Goal: Use online tool/utility: Use online tool/utility

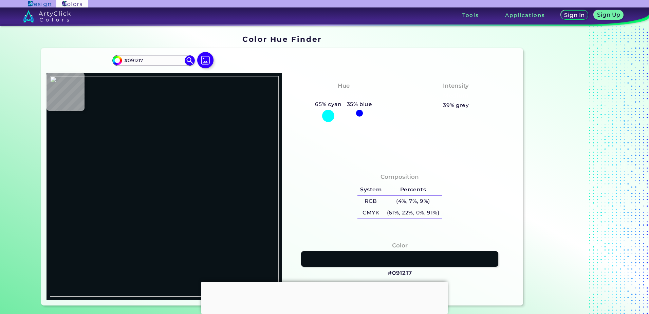
type input "#000000"
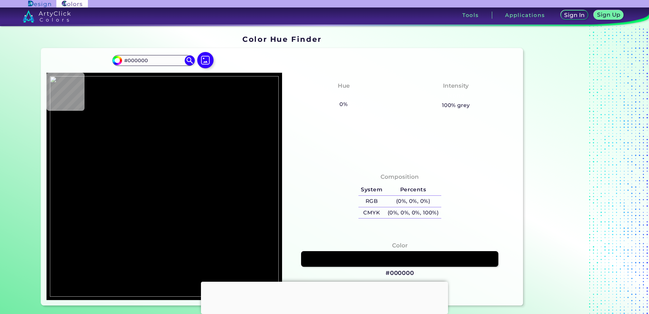
type input "#d4d4d4"
type input "#D4D4D4"
type input "#e3e3e3"
type input "#E3E3E3"
type input "#000000"
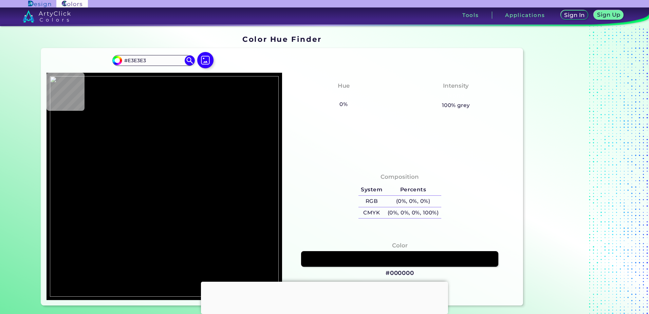
type input "#000000"
type input "#cccccc"
type input "#CCCCCC"
type input "#cccce6"
type input "#CCCCE6"
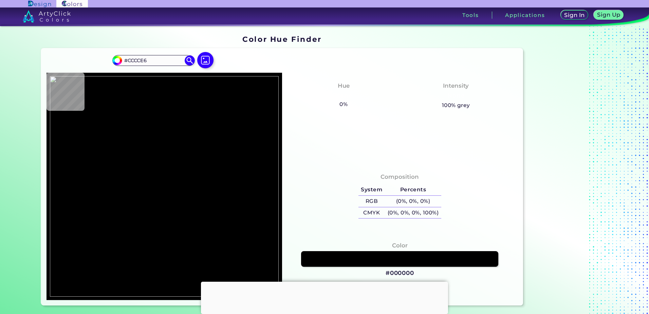
type input "#000000"
type input "#861d21"
type input "#861D21"
type input "#8e1c28"
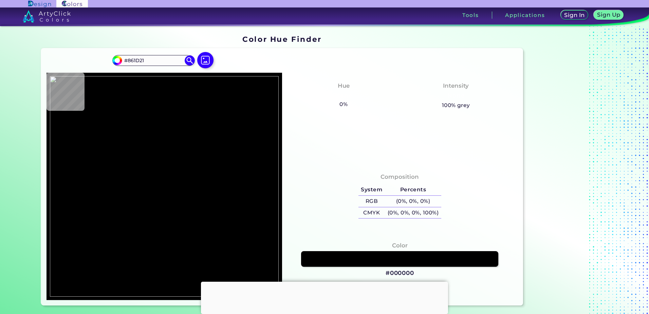
type input "#8E1C28"
type input "#8d1b27"
type input "#8D1B27"
type input "#8d1c27"
type input "#8D1C27"
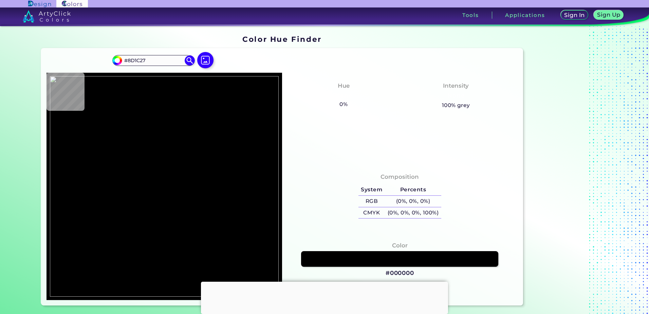
type input "#8e1b27"
type input "#8E1B27"
type input "#8d1a26"
type input "#8D1A26"
type input "#89181d"
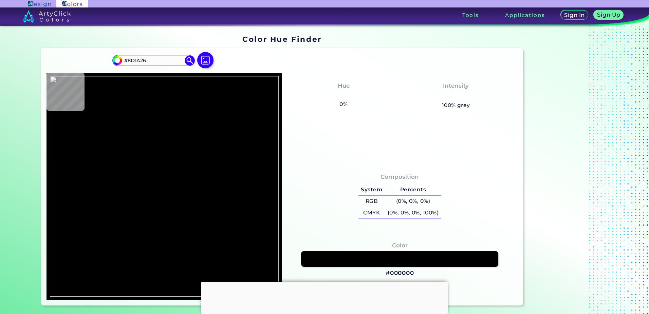
type input "#89181D"
type input "#8e1f27"
type input "#8E1F27"
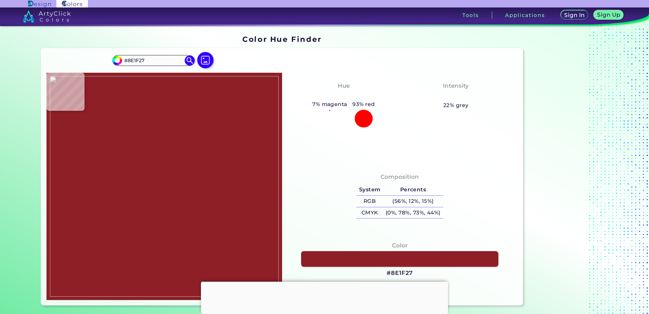
type input "#8d1c26"
type input "#8D1C26"
type input "#8c1a25"
type input "#8C1A25"
type input "#8d1a26"
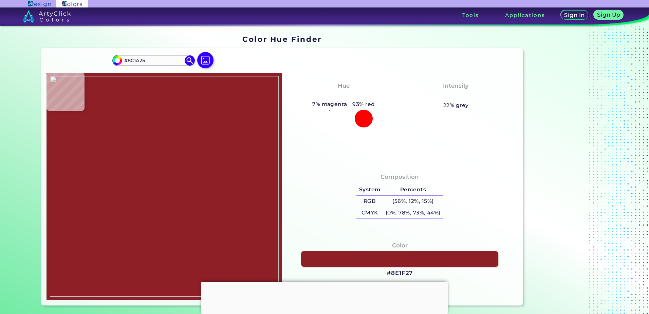
type input "#8D1A26"
type input "#8d1b27"
type input "#8D1B27"
type input "#8e1b27"
type input "#8E1B27"
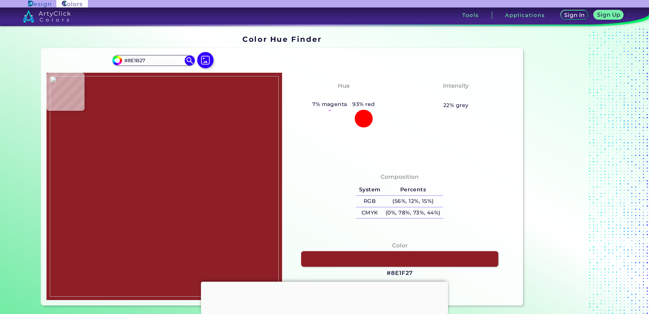
type input "#8d1b27"
type input "#8D1B27"
type input "#8e1b27"
type input "#8E1B27"
type input "#ca9ca3"
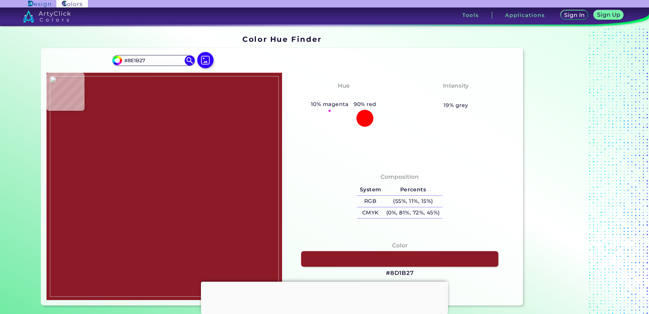
type input "#CA9CA3"
type input "#000000"
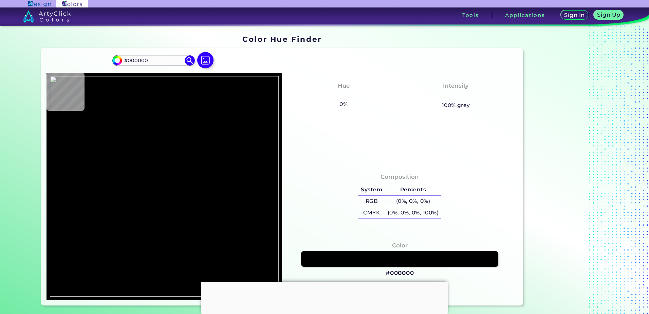
type input "#bc8086"
type input "#BC8086"
type input "#90282e"
type input "#90282E"
type input "#8b1923"
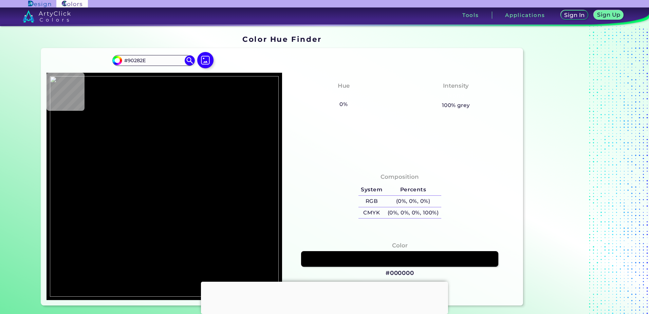
type input "#8B1923"
type input "#8d1a26"
type input "#8D1A26"
type input "#8d1c27"
type input "#8D1C27"
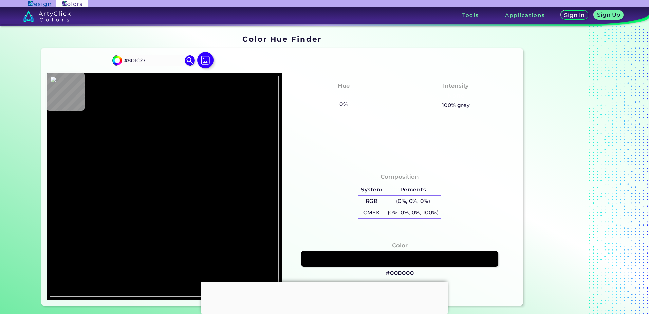
type input "#8d1b27"
type input "#8D1B27"
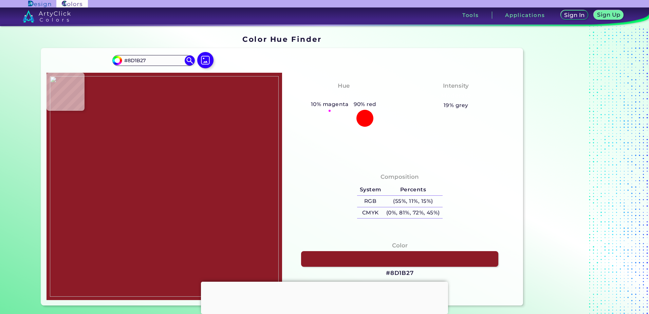
click at [100, 166] on img at bounding box center [164, 186] width 229 height 220
